Goal: Task Accomplishment & Management: Manage account settings

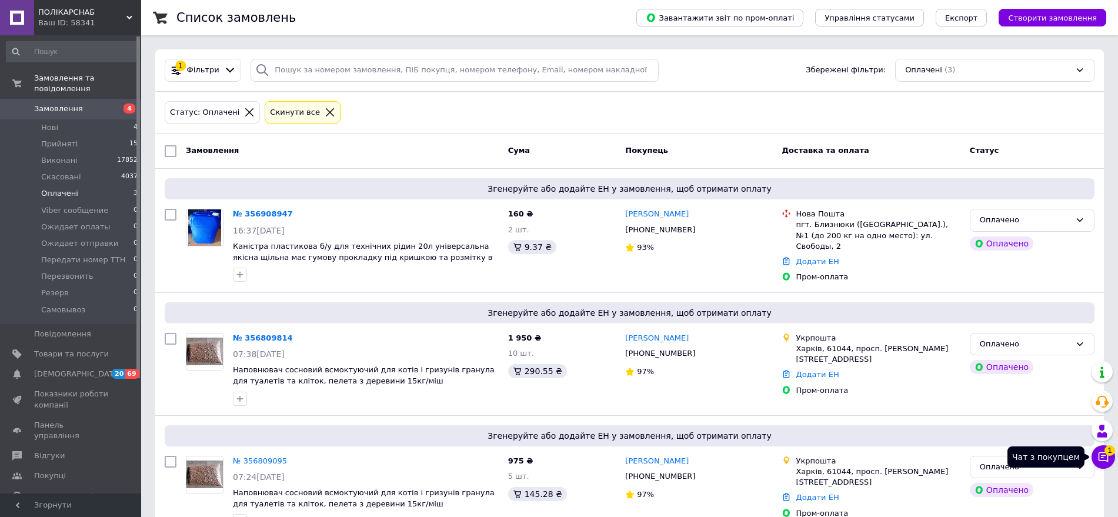
click at [1105, 455] on icon at bounding box center [1103, 457] width 10 height 10
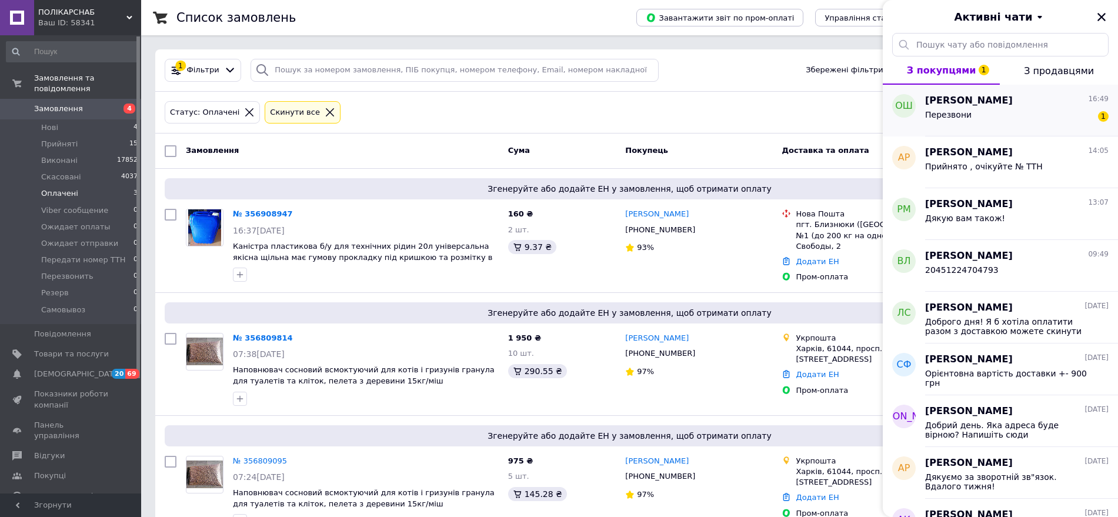
click at [1031, 112] on div "Перезвони 1" at bounding box center [1016, 117] width 183 height 19
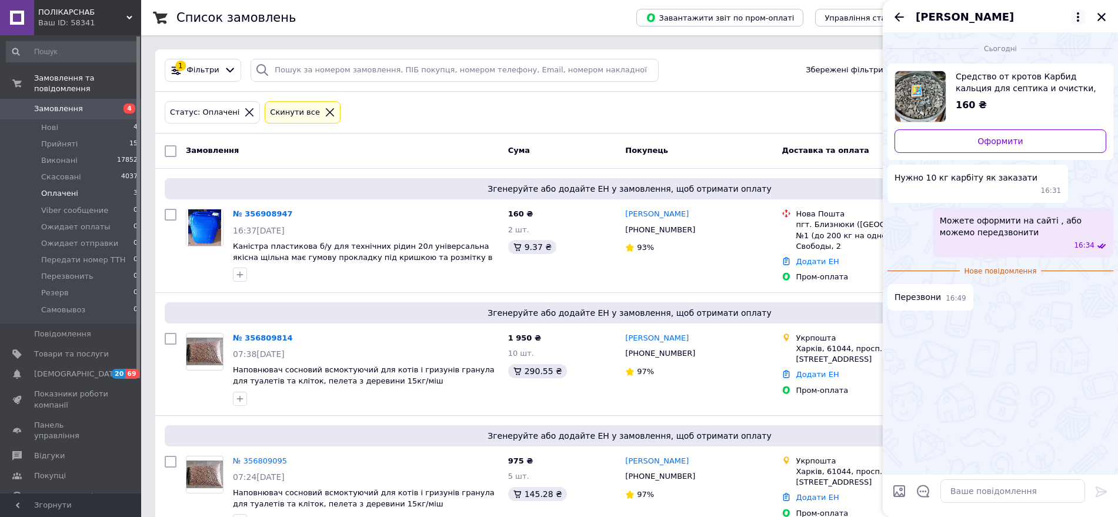
click at [1077, 15] on icon at bounding box center [1078, 17] width 14 height 14
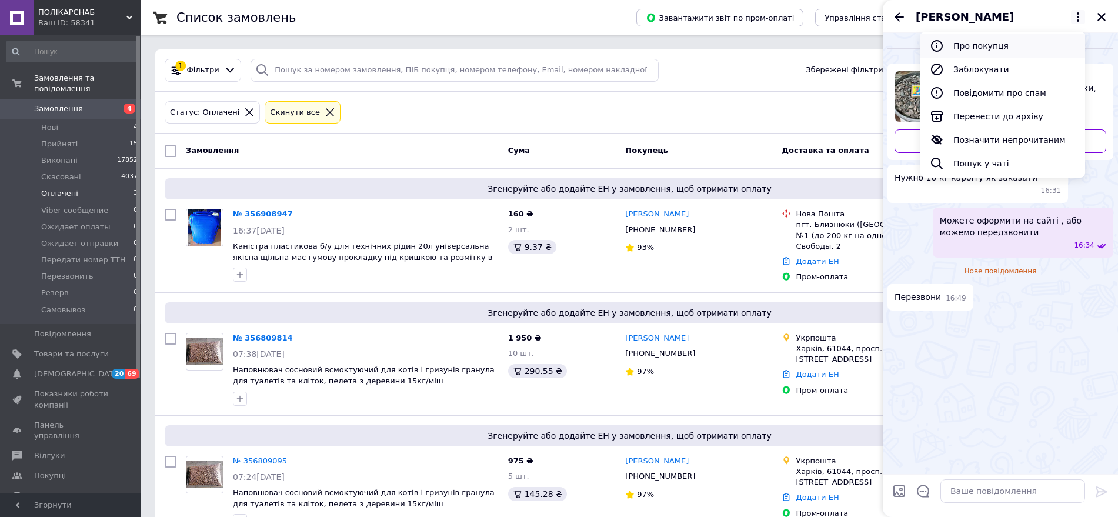
click at [987, 49] on button "Про покупця" at bounding box center [1002, 46] width 165 height 24
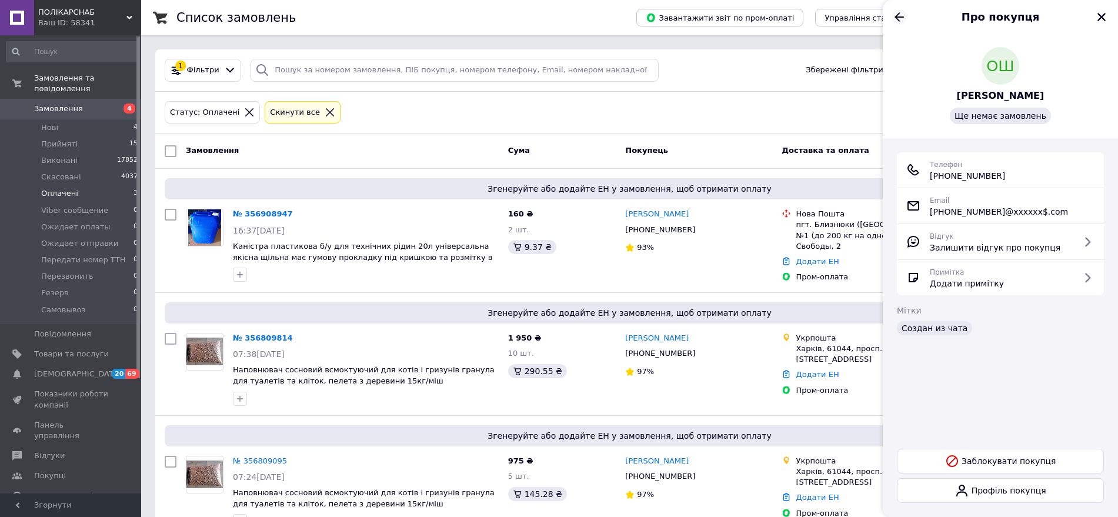
click at [897, 22] on icon "Назад" at bounding box center [899, 17] width 14 height 14
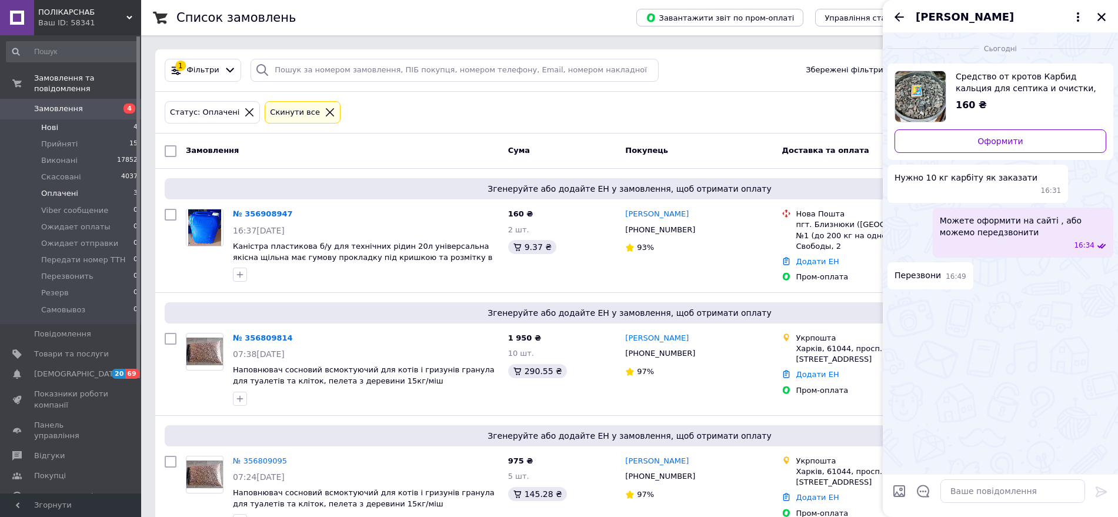
click at [60, 119] on li "Нові 4" at bounding box center [72, 127] width 145 height 16
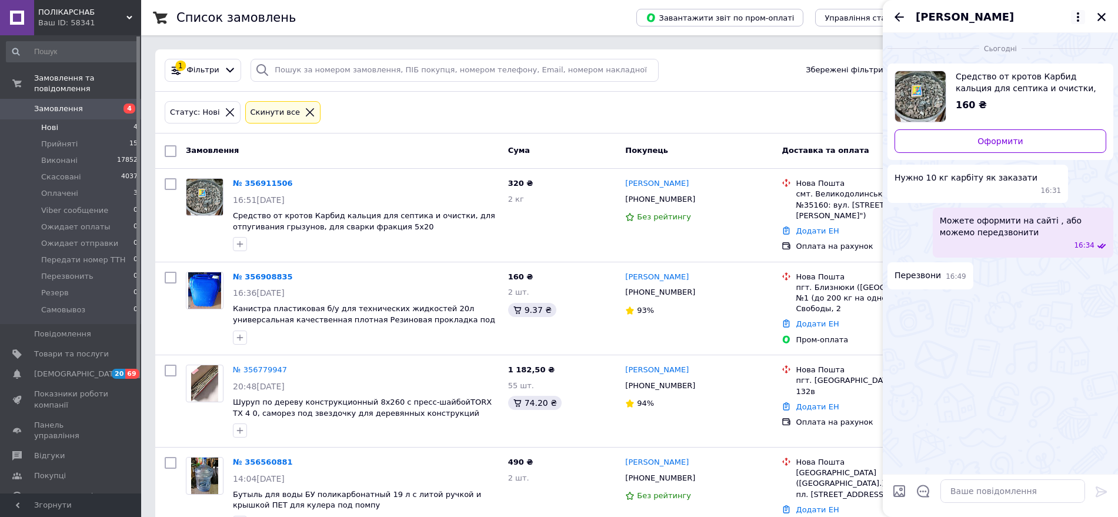
click at [1079, 16] on icon at bounding box center [1078, 17] width 14 height 14
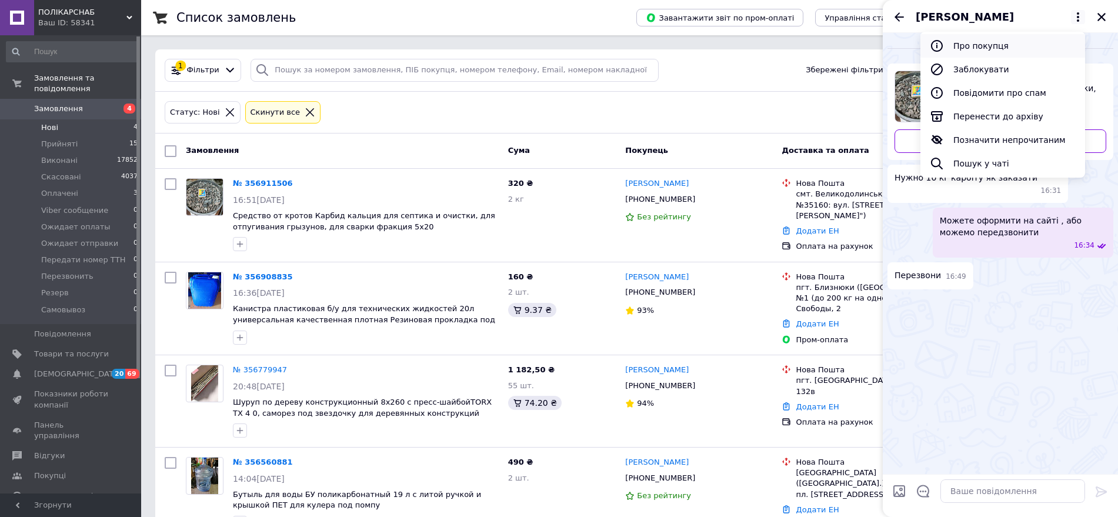
click at [991, 42] on button "Про покупця" at bounding box center [1002, 46] width 165 height 24
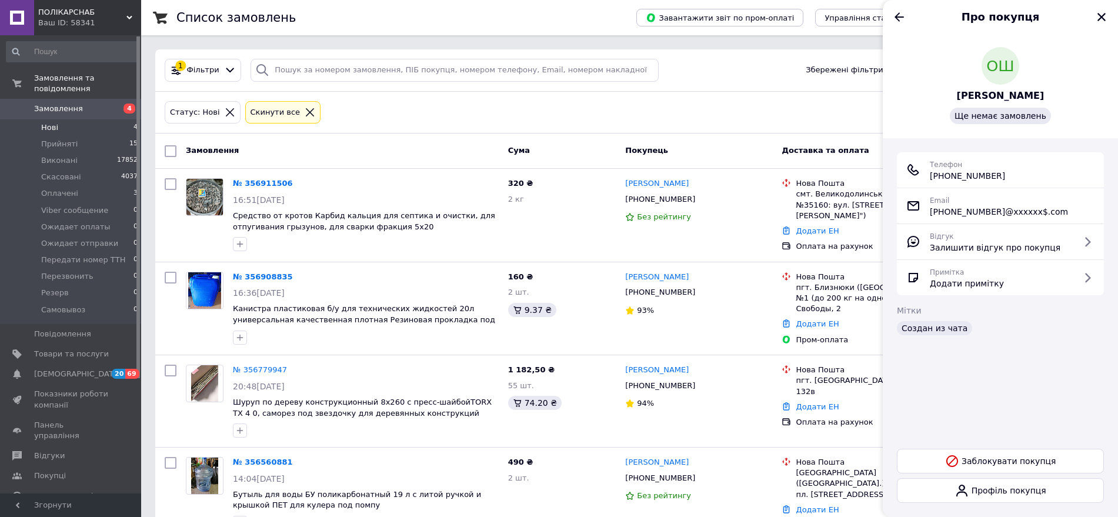
click at [1092, 12] on div "Про покупця" at bounding box center [1000, 16] width 235 height 33
drag, startPoint x: 1092, startPoint y: 12, endPoint x: 1100, endPoint y: 13, distance: 7.2
click at [1094, 12] on div "Про покупця" at bounding box center [1000, 16] width 235 height 33
click at [1101, 14] on icon "Закрити" at bounding box center [1101, 17] width 11 height 11
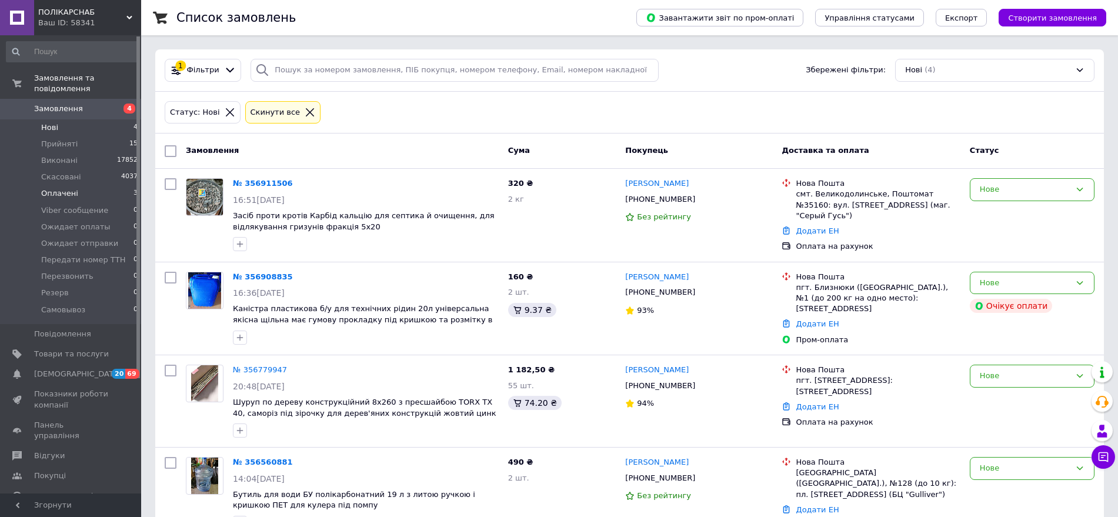
click at [61, 188] on span "Оплачені" at bounding box center [59, 193] width 37 height 11
